Goal: Find contact information: Find contact information

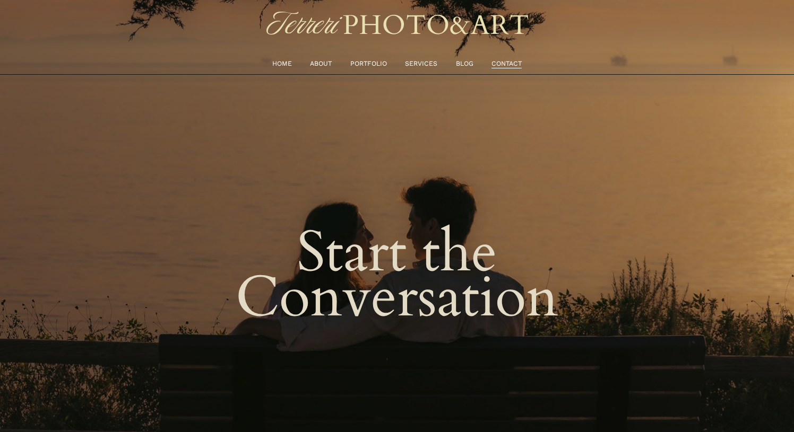
click at [321, 66] on link "ABOUT" at bounding box center [321, 63] width 22 height 11
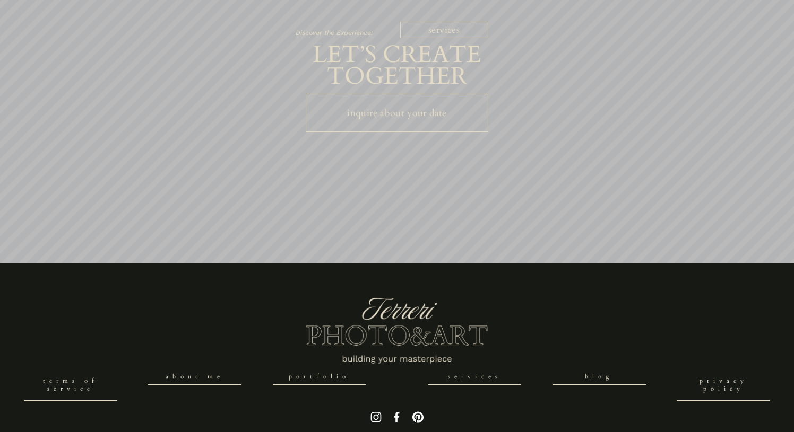
scroll to position [2973, 0]
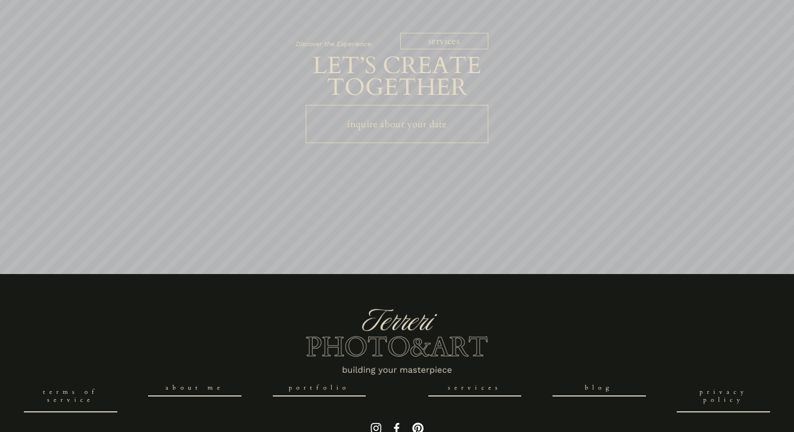
click at [416, 105] on link "inquire about your date" at bounding box center [397, 124] width 182 height 38
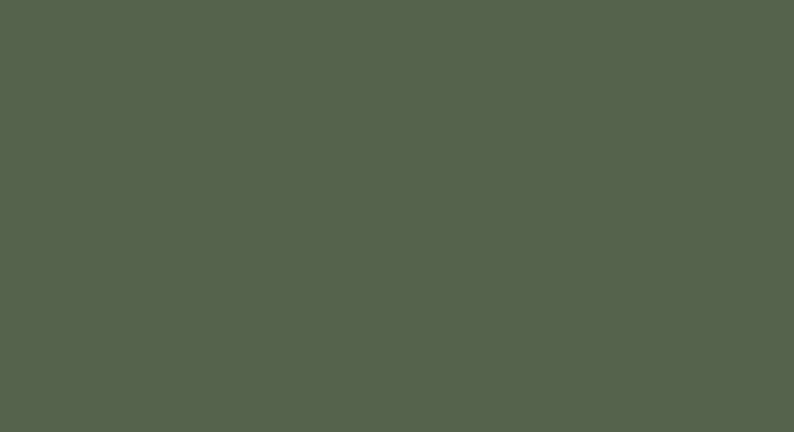
scroll to position [811, 0]
